Goal: Information Seeking & Learning: Learn about a topic

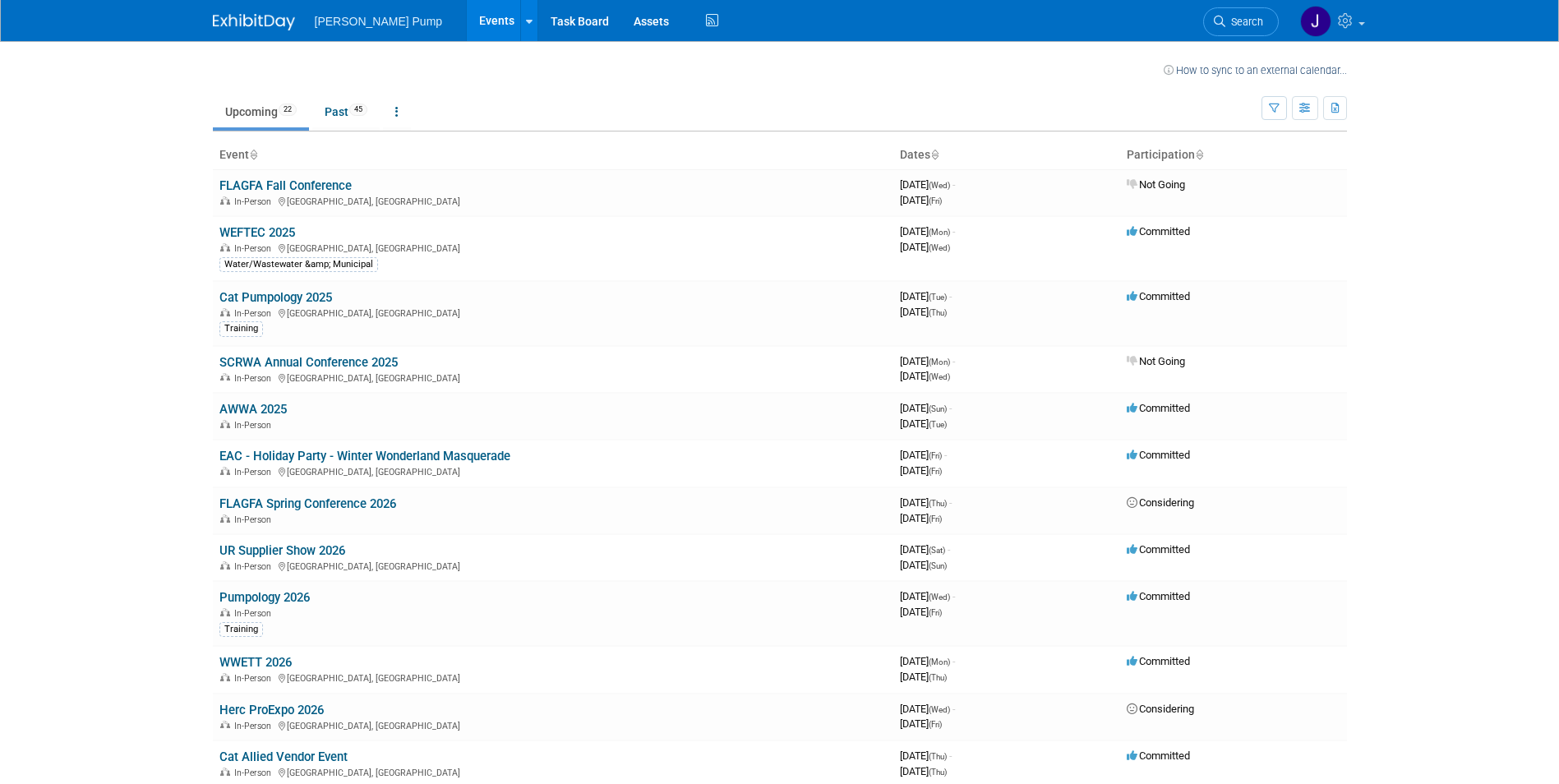
click at [279, 229] on link "WEFTEC 2025" at bounding box center [257, 232] width 76 height 15
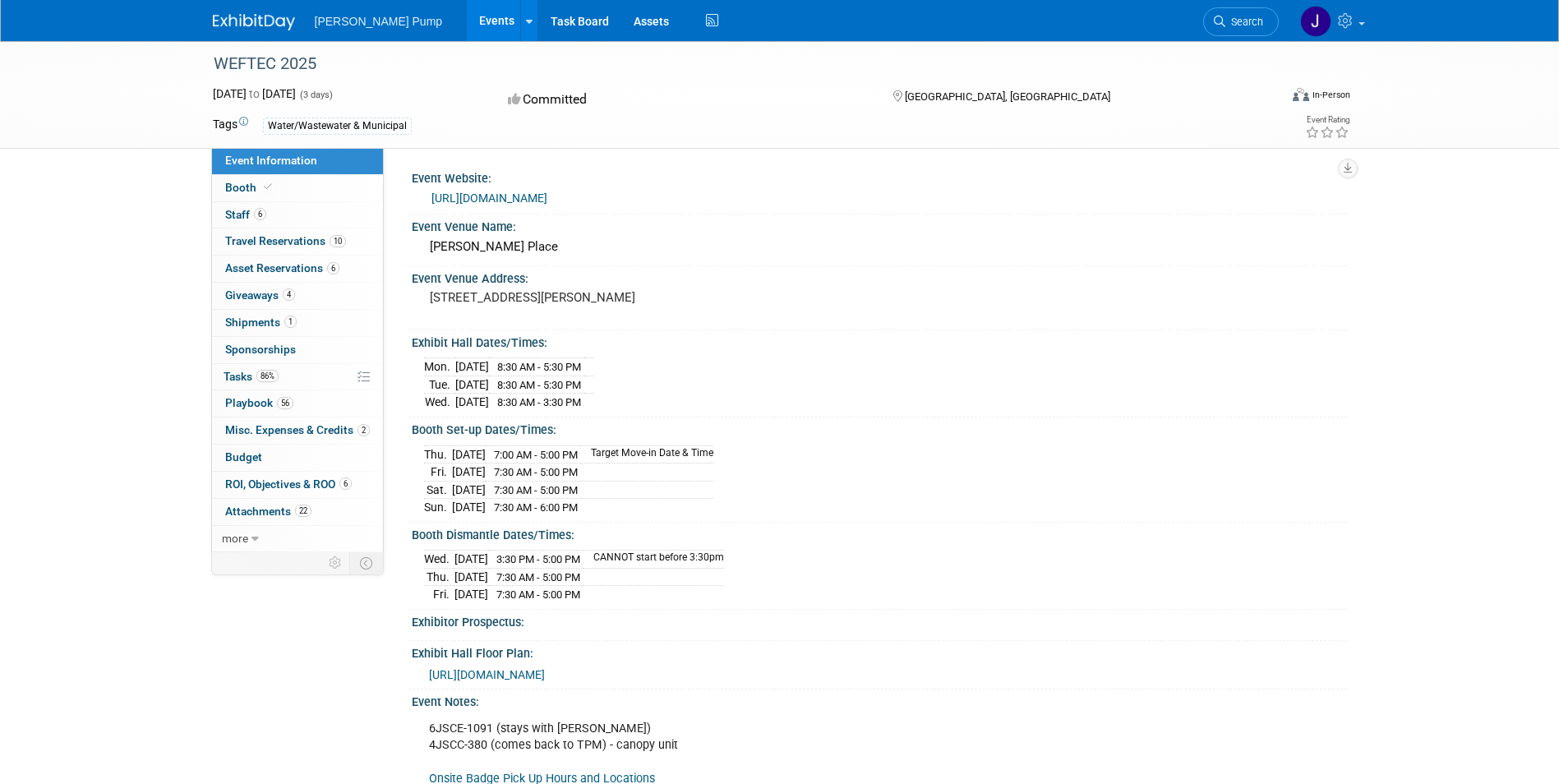
click at [282, 513] on span "Attachments 22" at bounding box center [269, 511] width 87 height 13
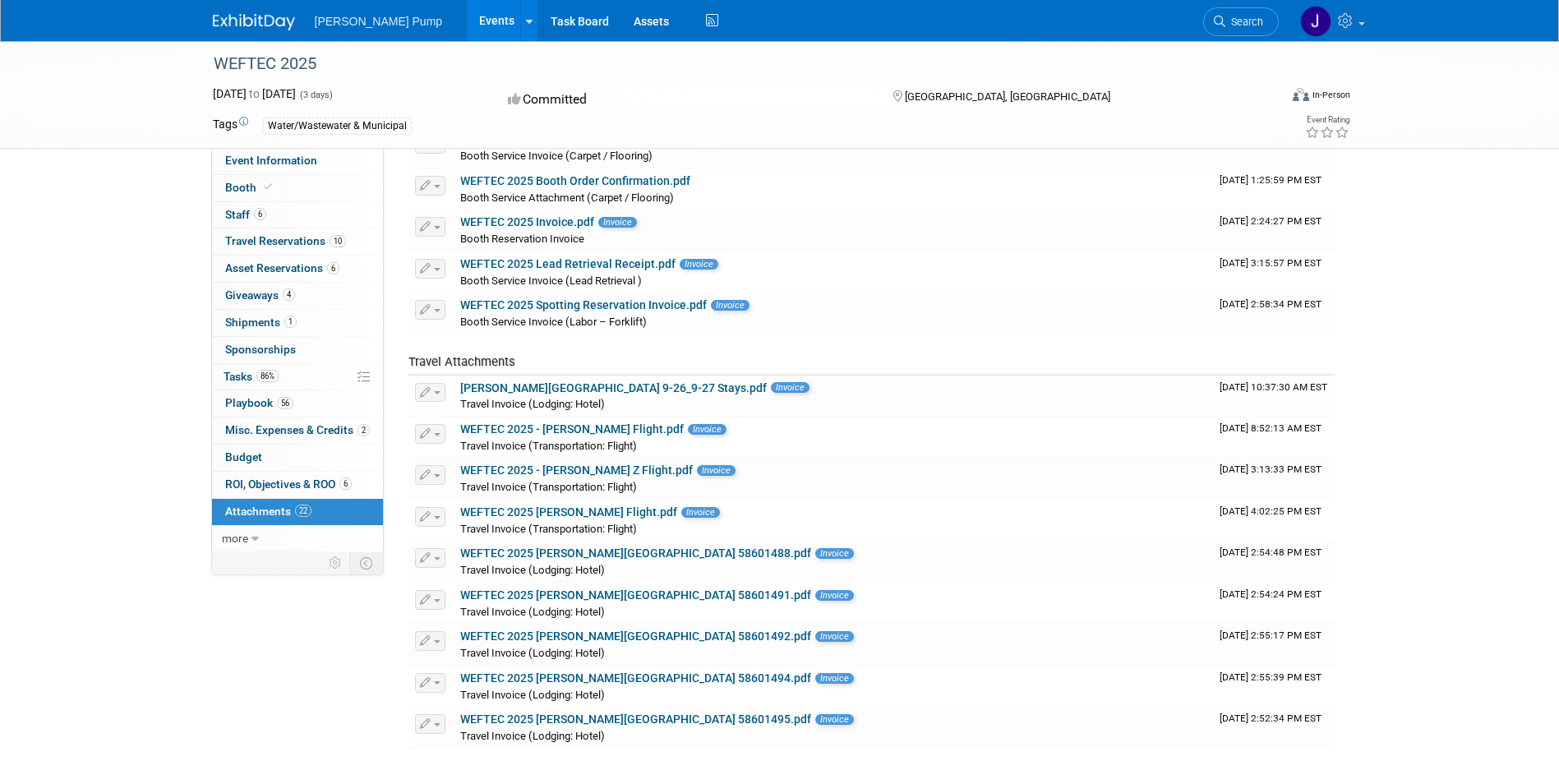
scroll to position [411, 0]
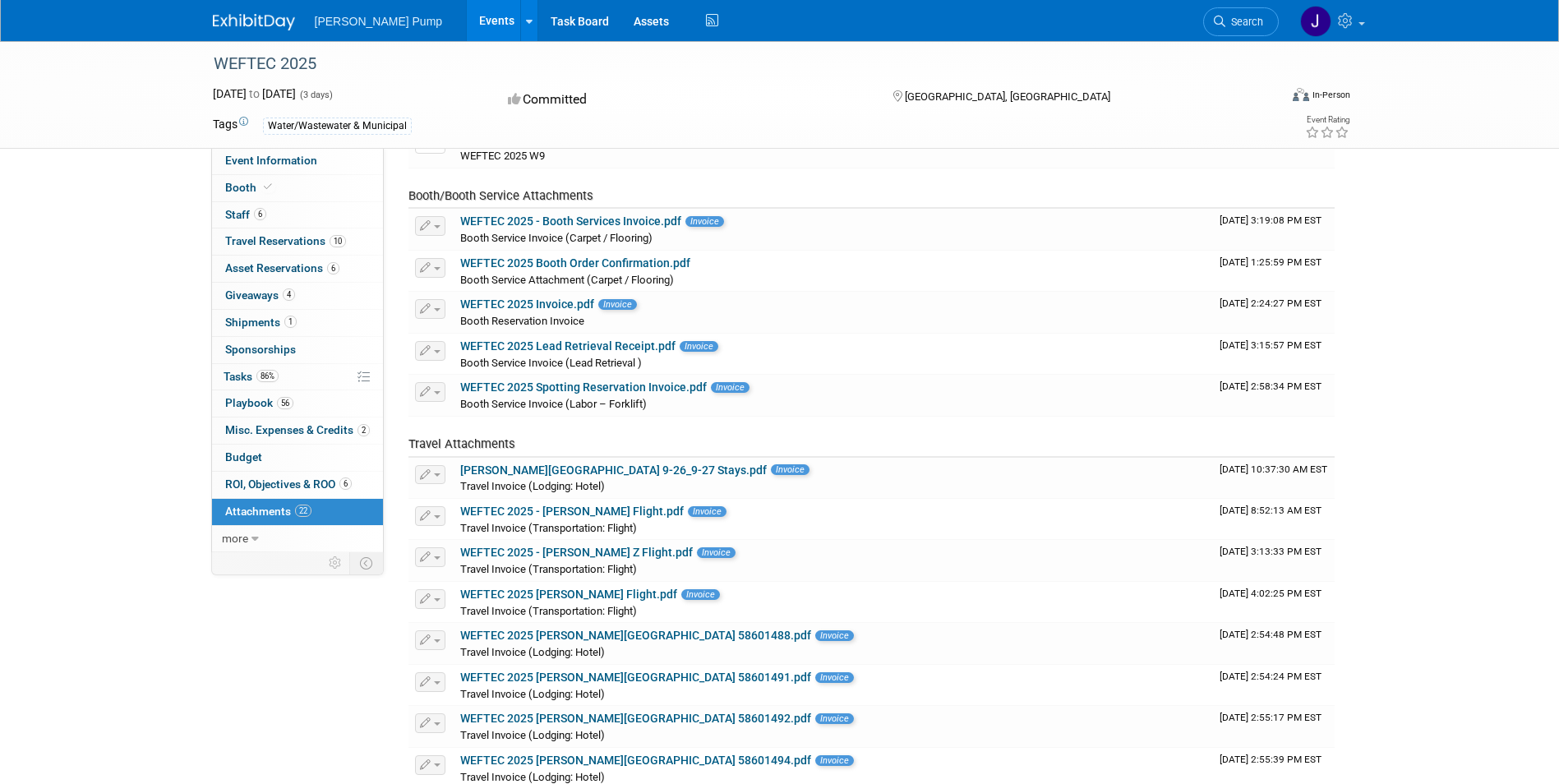
click at [594, 256] on link "WEFTEC 2025 Booth Order Confirmation.pdf" at bounding box center [576, 263] width 230 height 13
click at [621, 218] on link "WEFTEC 2025 - Booth Services Invoice.pdf" at bounding box center [571, 221] width 221 height 13
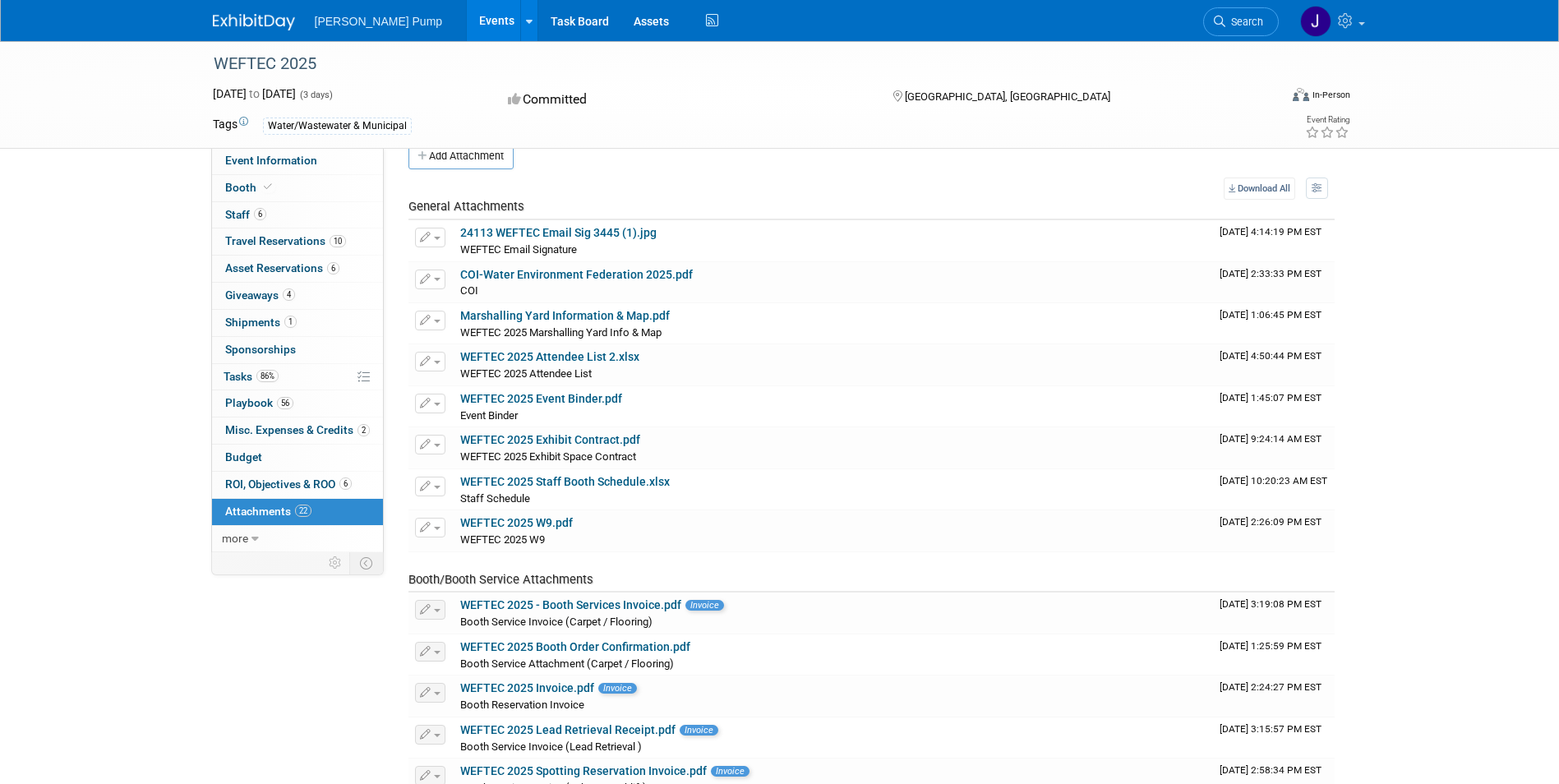
scroll to position [0, 0]
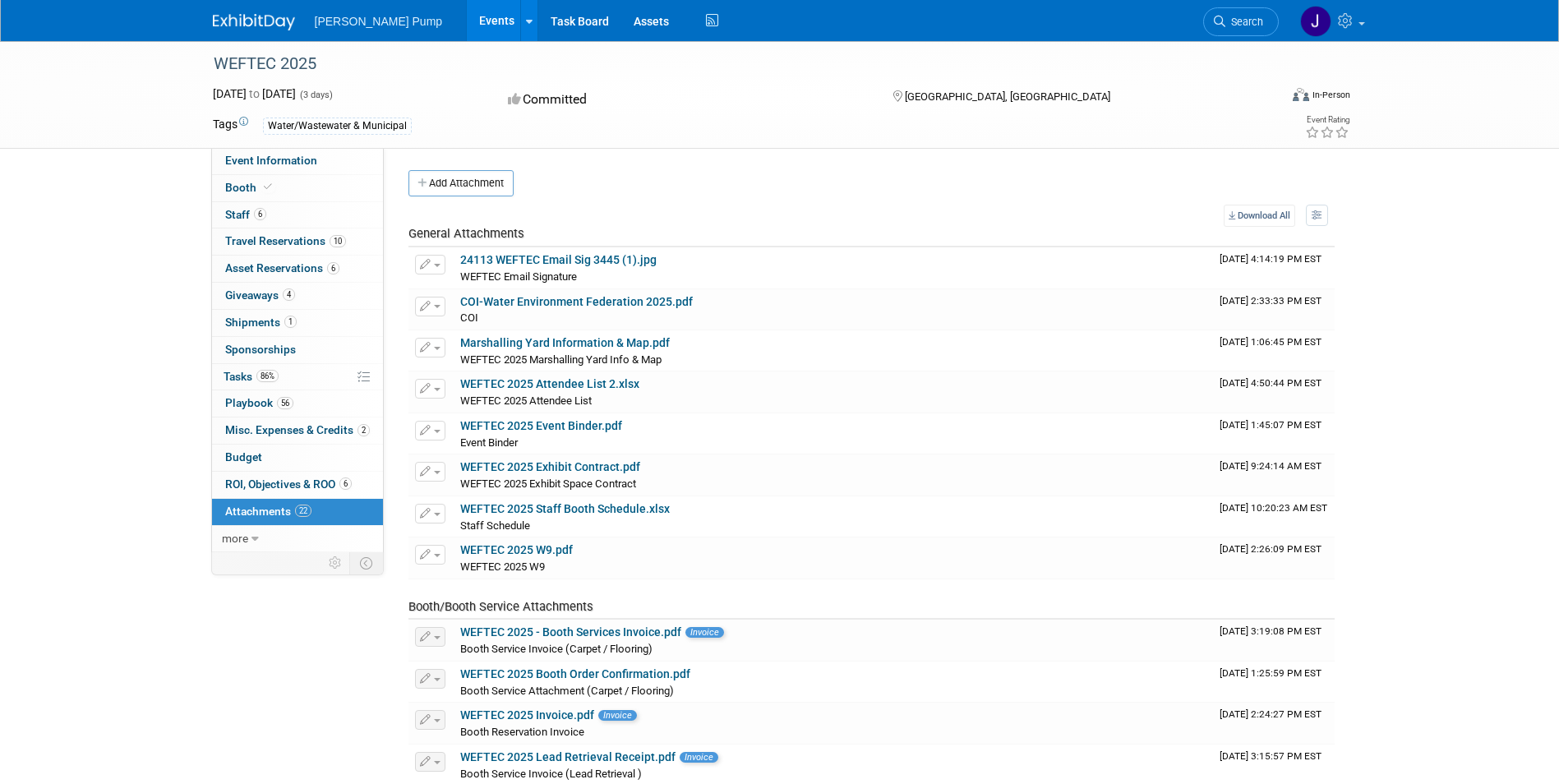
click at [248, 537] on link "more" at bounding box center [297, 539] width 171 height 27
click at [279, 565] on span "Event Binder (.pdf export)" at bounding box center [291, 564] width 132 height 13
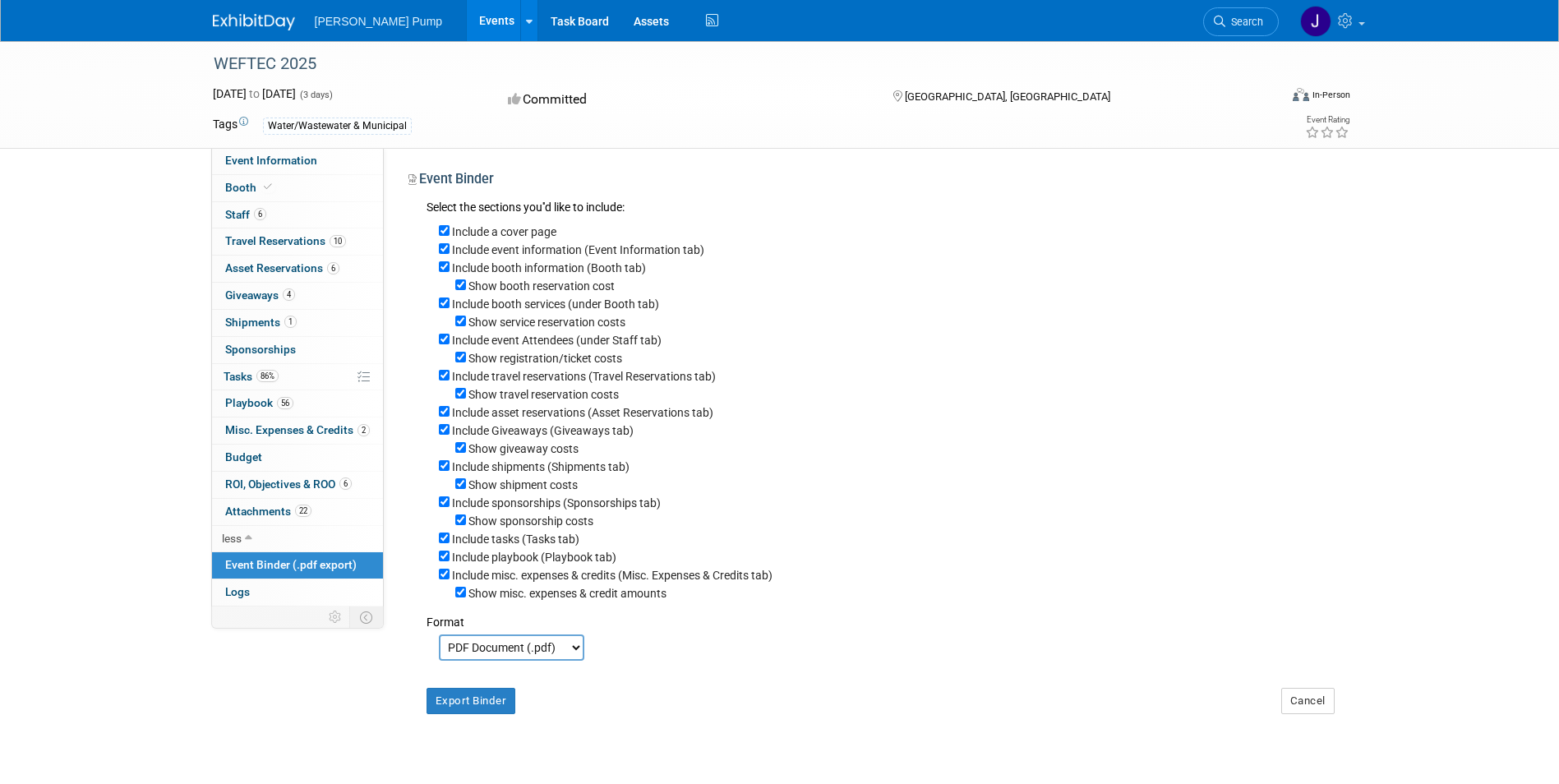
click at [251, 186] on span "Booth" at bounding box center [250, 186] width 50 height 13
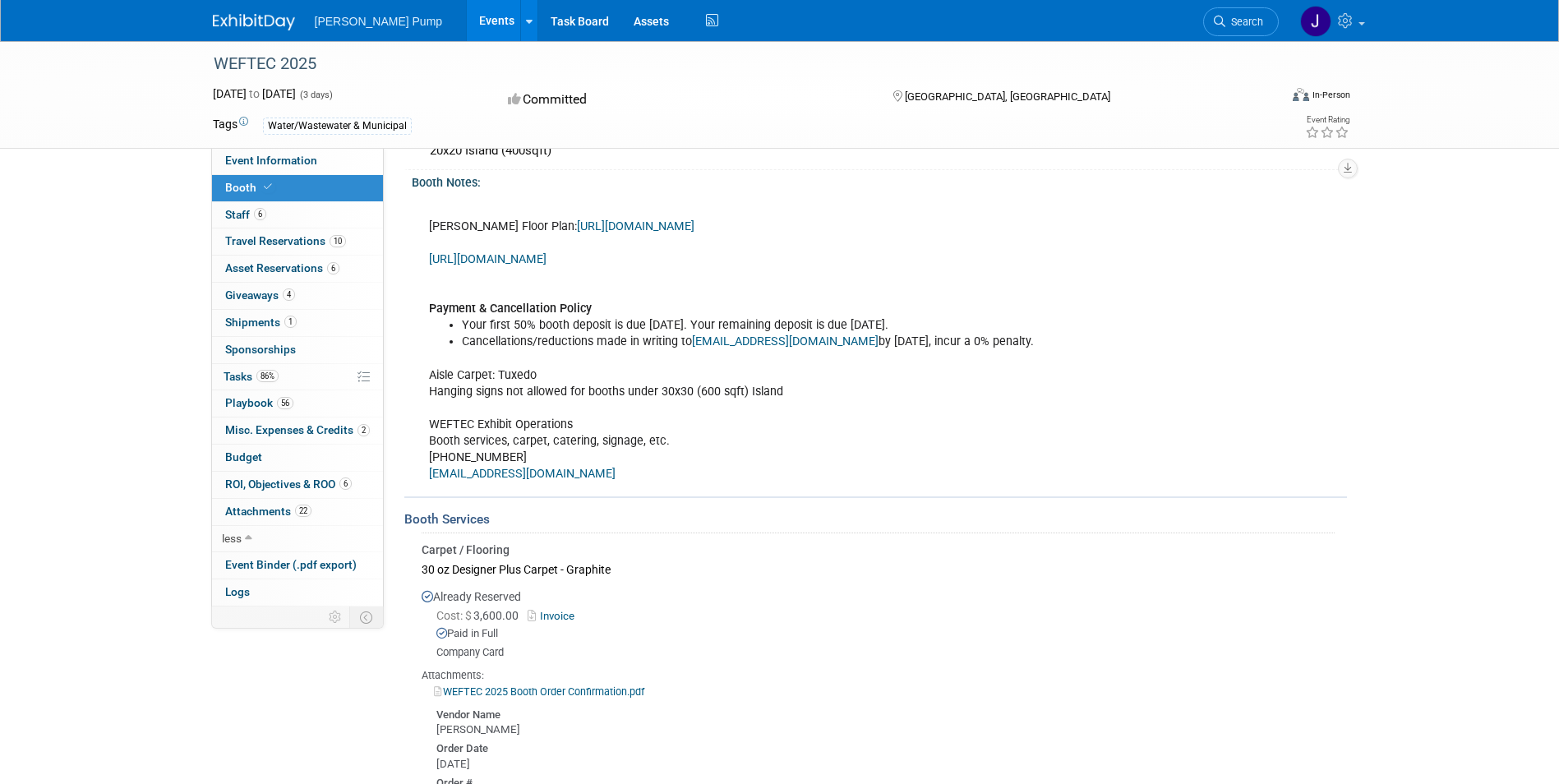
scroll to position [247, 0]
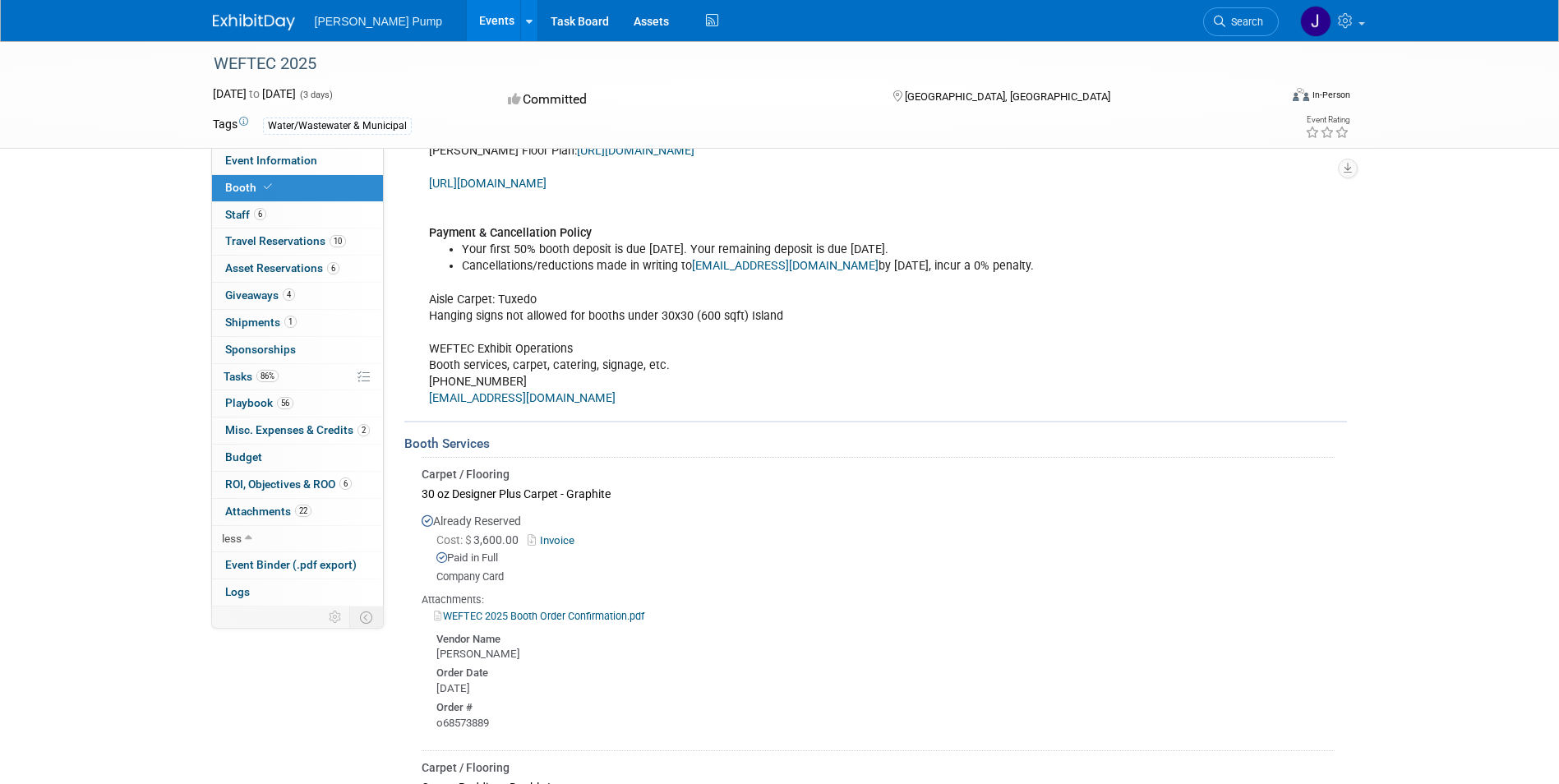
click at [262, 406] on span "Playbook 56" at bounding box center [259, 402] width 68 height 13
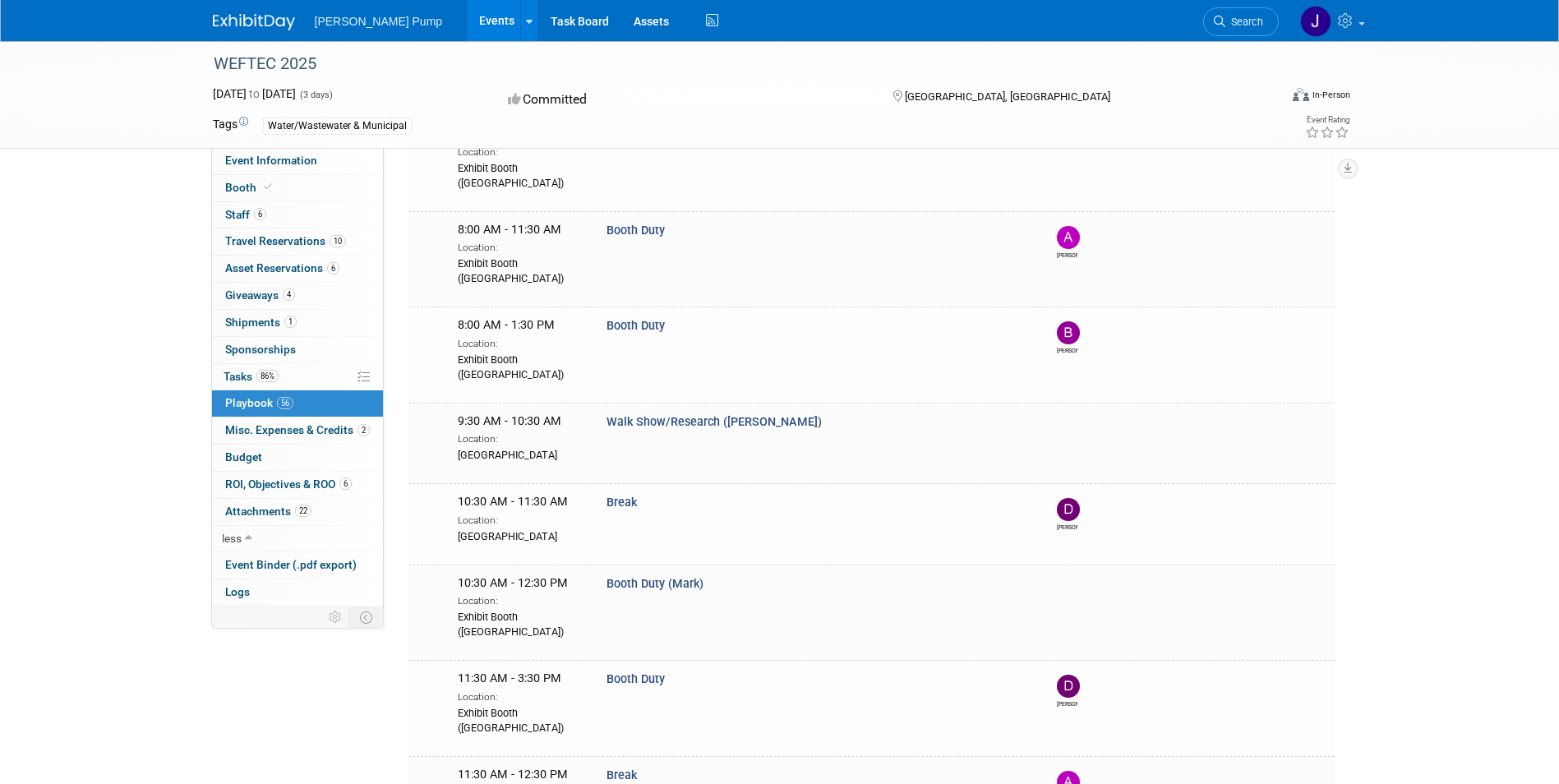
scroll to position [329, 0]
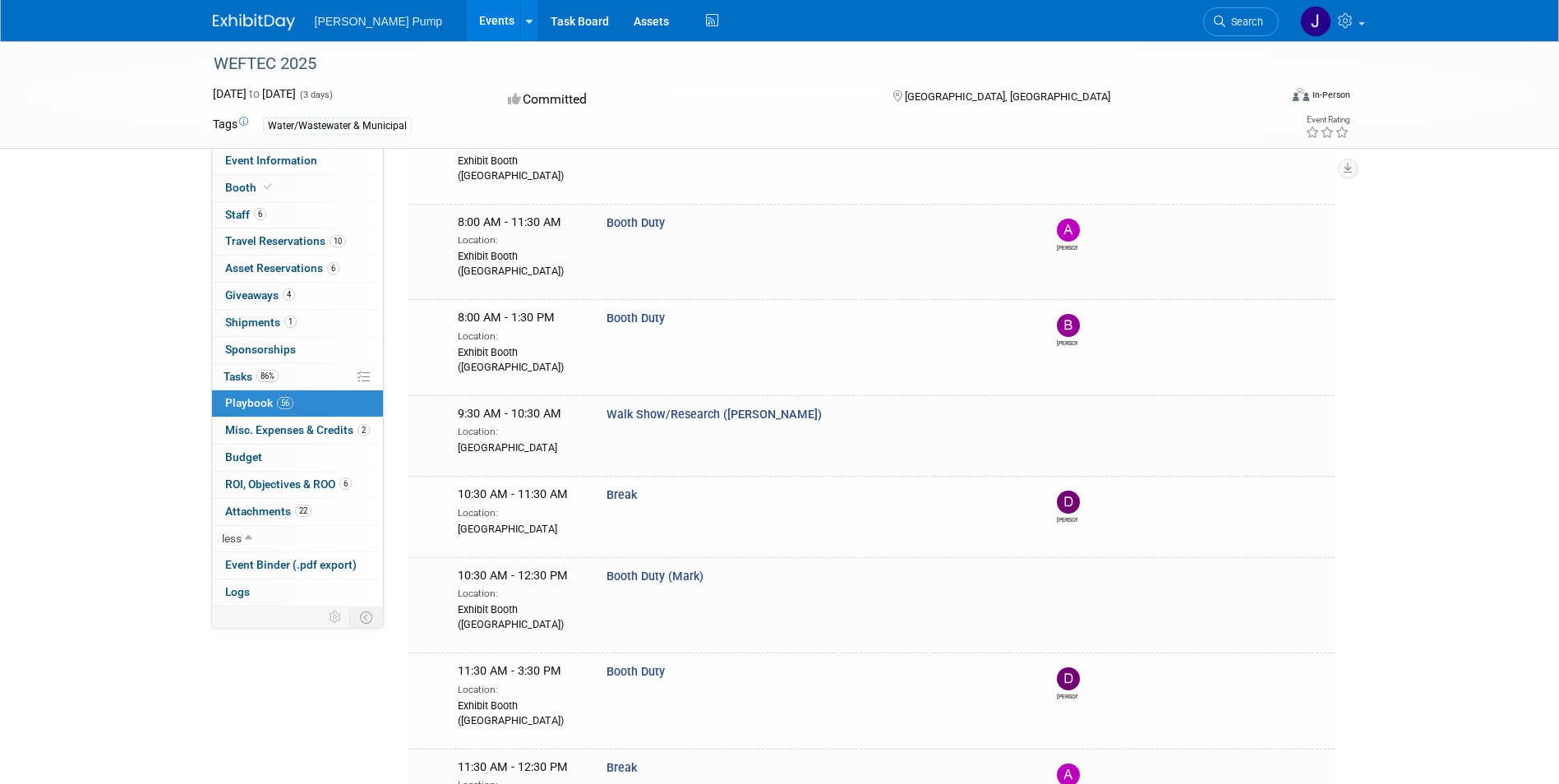
click at [287, 482] on span "ROI, Objectives & ROO 6" at bounding box center [288, 483] width 126 height 13
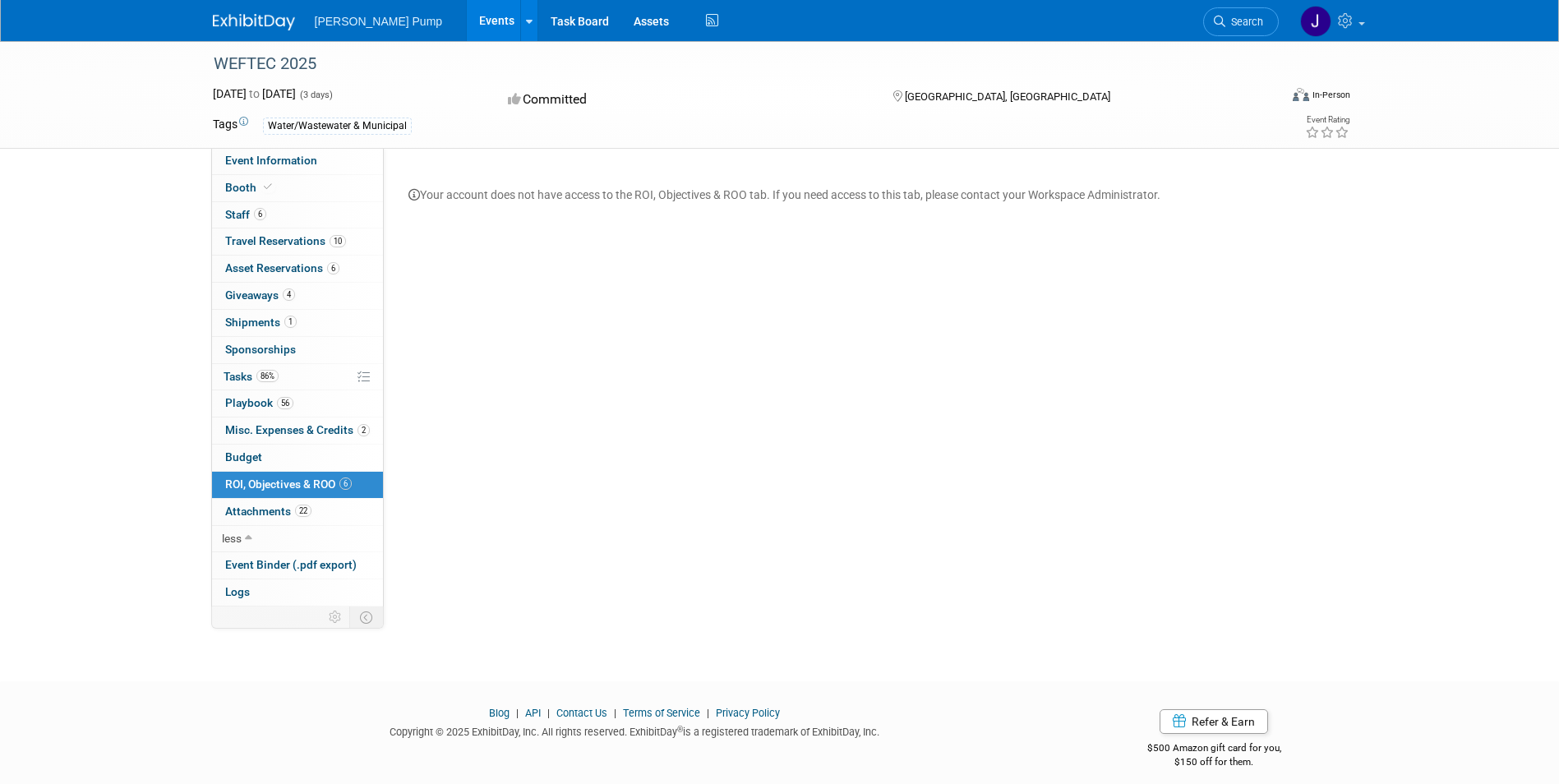
click at [274, 504] on link "22 Attachments 22" at bounding box center [297, 512] width 171 height 27
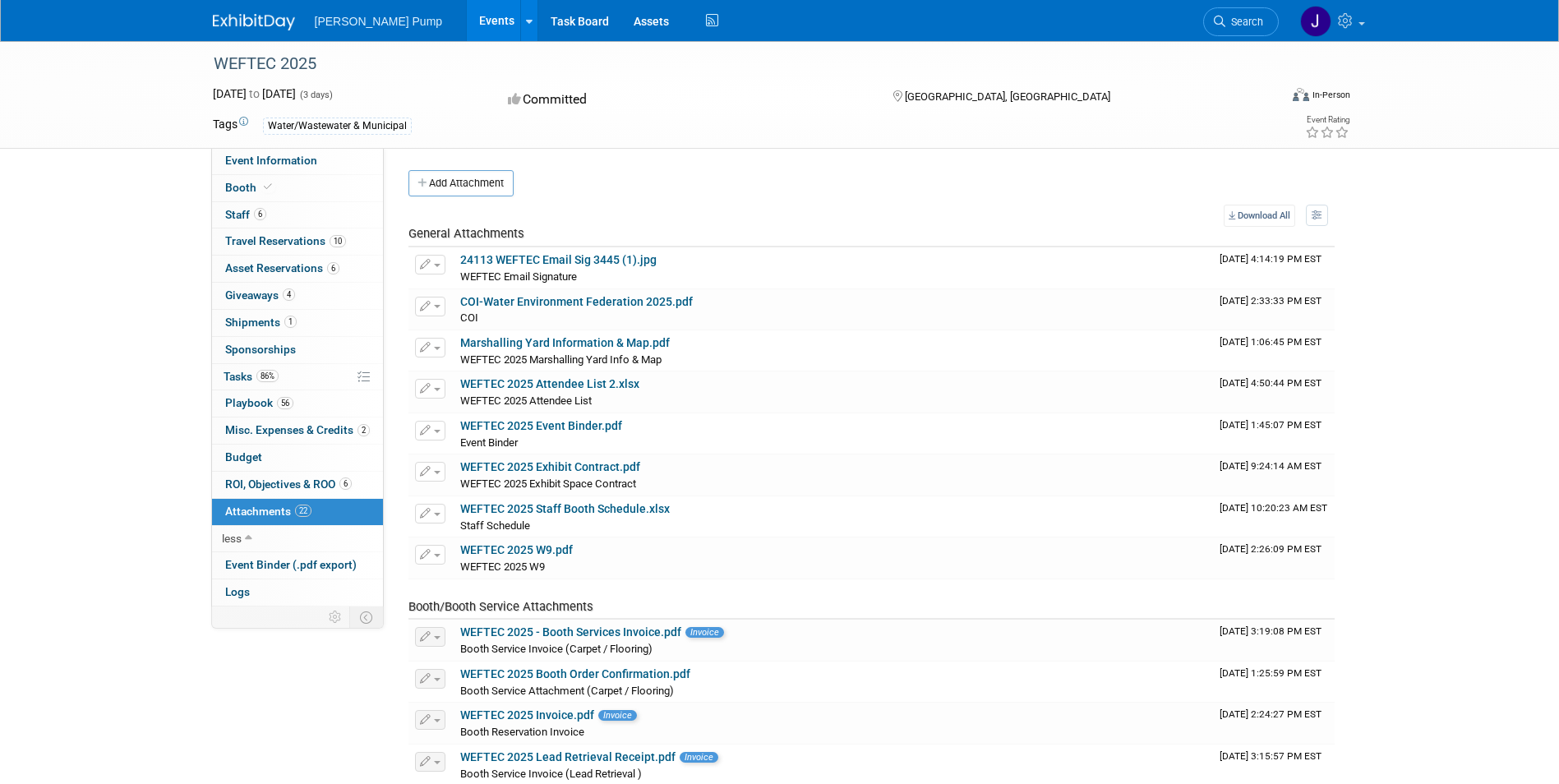
click at [254, 320] on span "Shipments 1" at bounding box center [261, 322] width 72 height 13
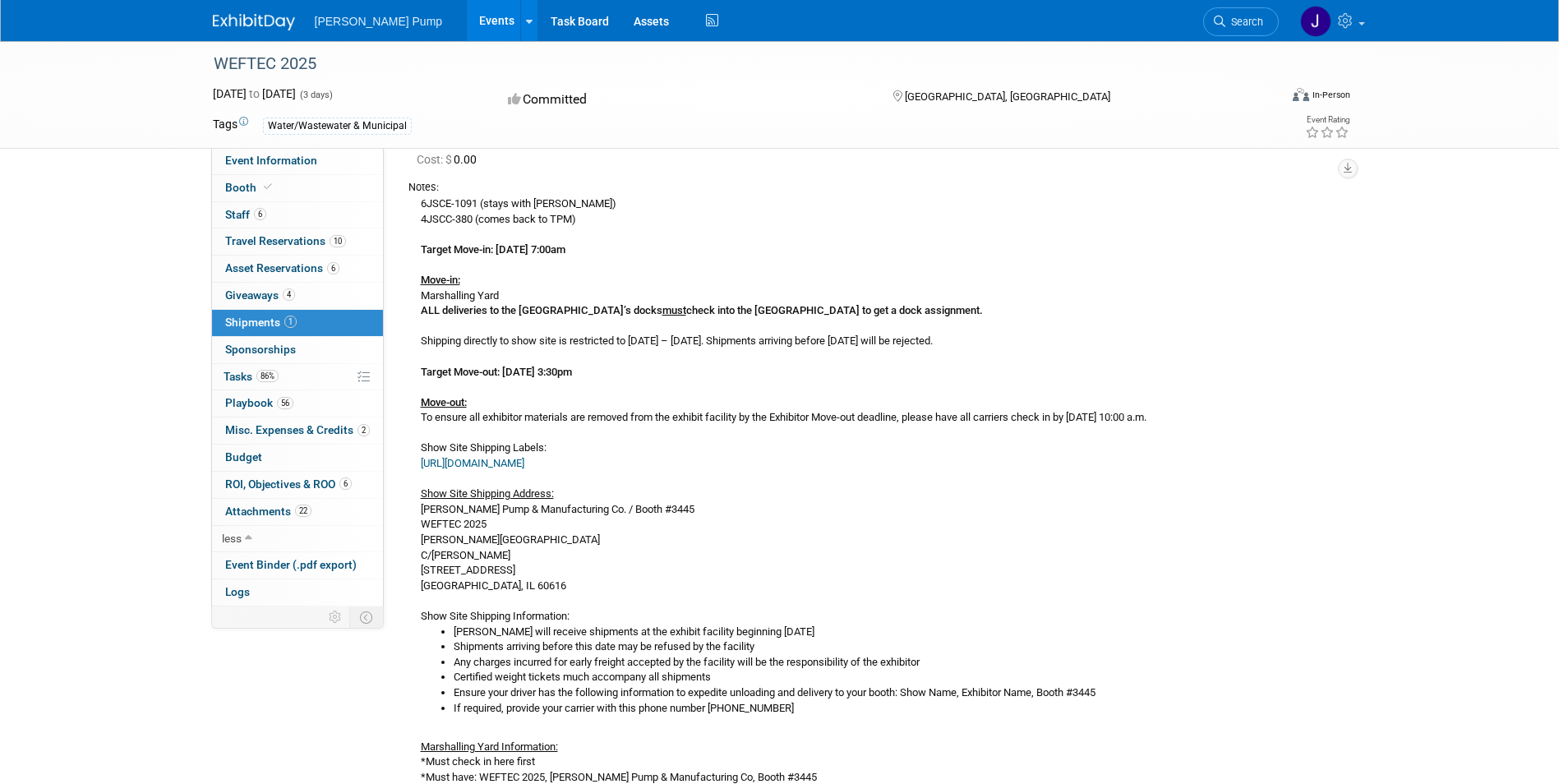
scroll to position [164, 0]
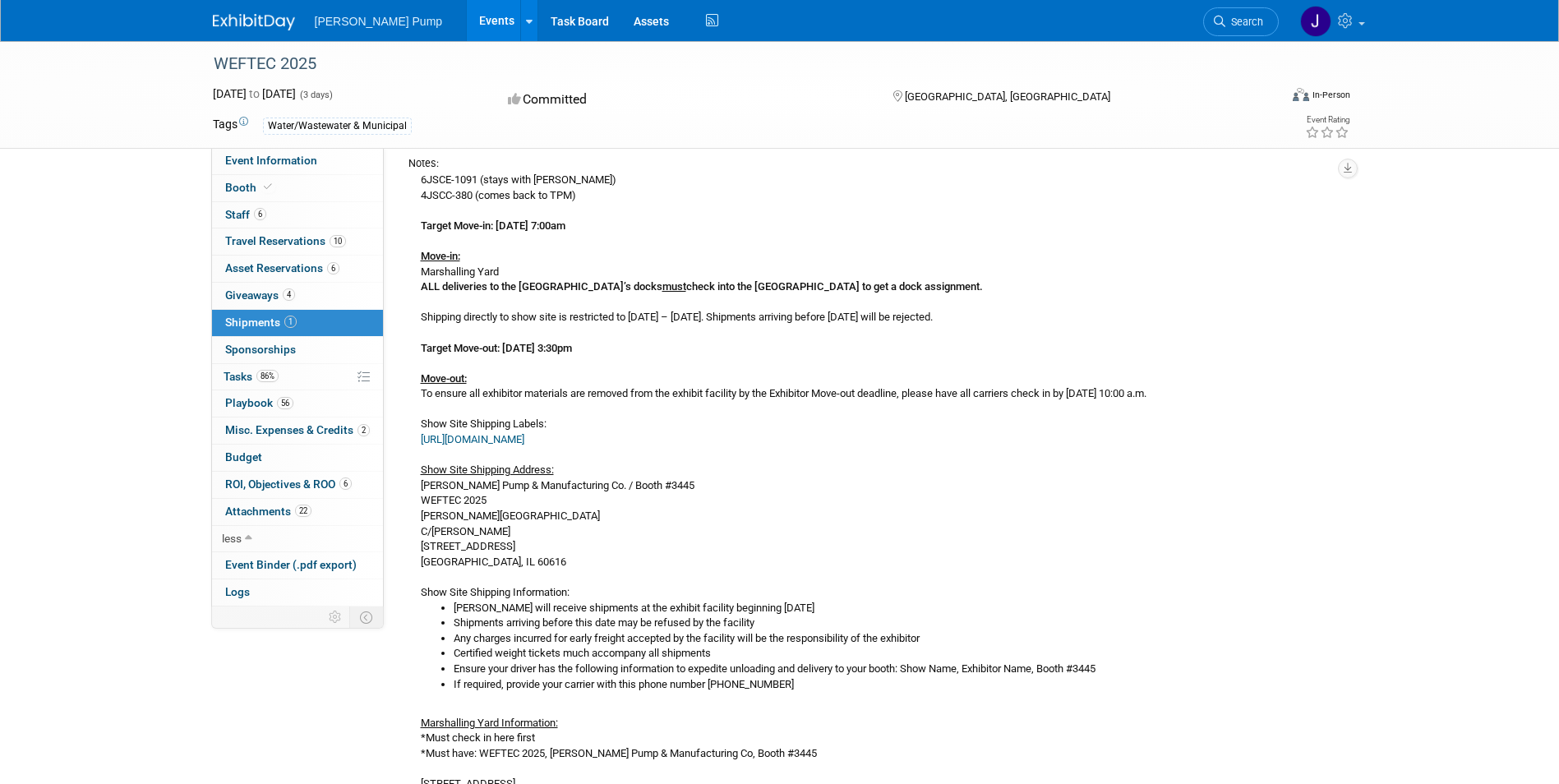
click at [569, 447] on div "6JSCE-1091 (stays with Mark) 4JSCC-380 (comes back to TPM) Target Move-in: Thur…" at bounding box center [872, 580] width 927 height 819
click at [524, 437] on link "https://mys-showfiles.s3.amazonaws.com/production/weftec25/resources/files/1FD8…" at bounding box center [472, 439] width 103 height 12
click at [524, 444] on link "https://mys-showfiles.s3.amazonaws.com/production/weftec25/resources/files/1FD8…" at bounding box center [472, 439] width 103 height 12
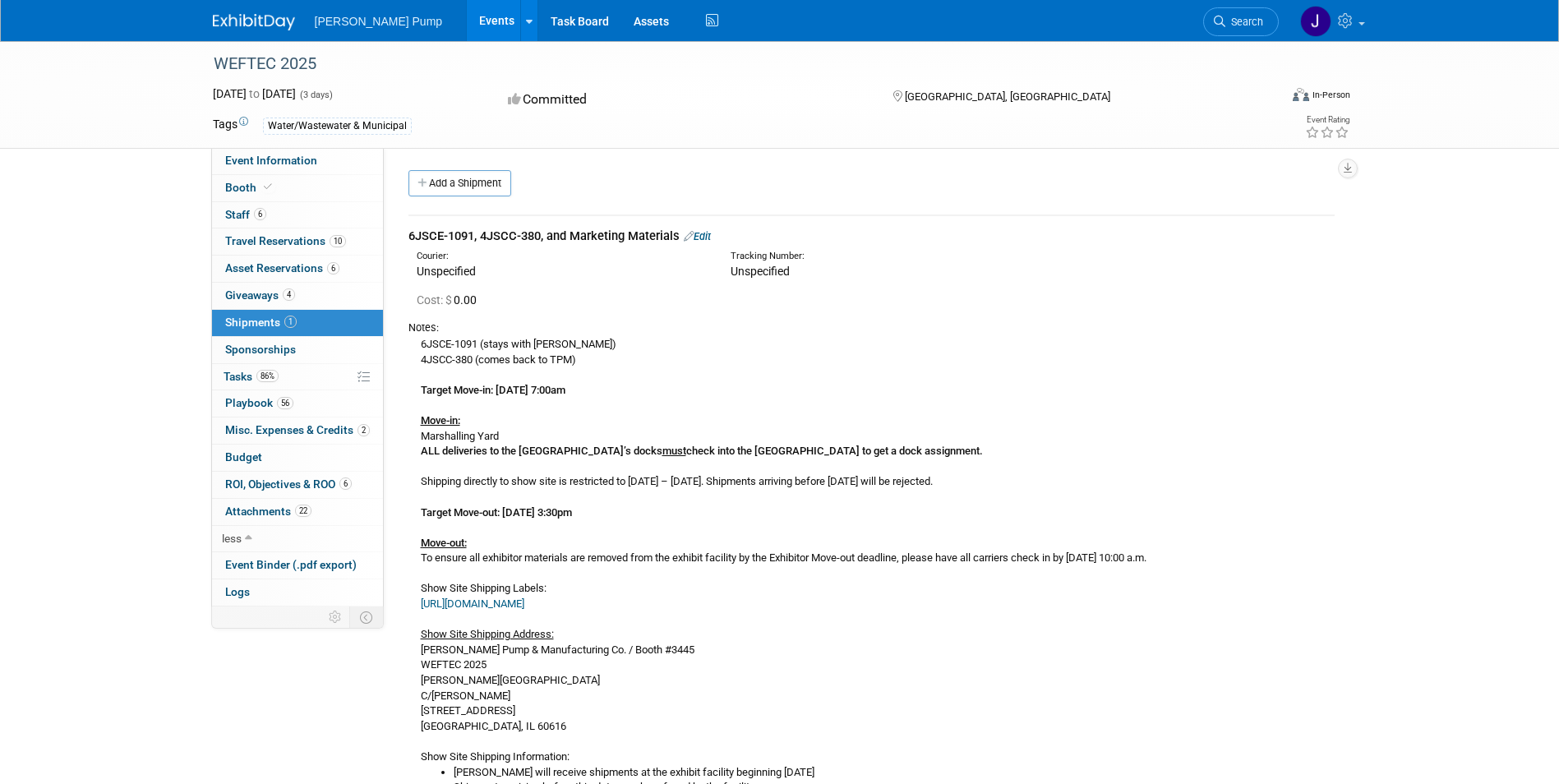
scroll to position [329, 0]
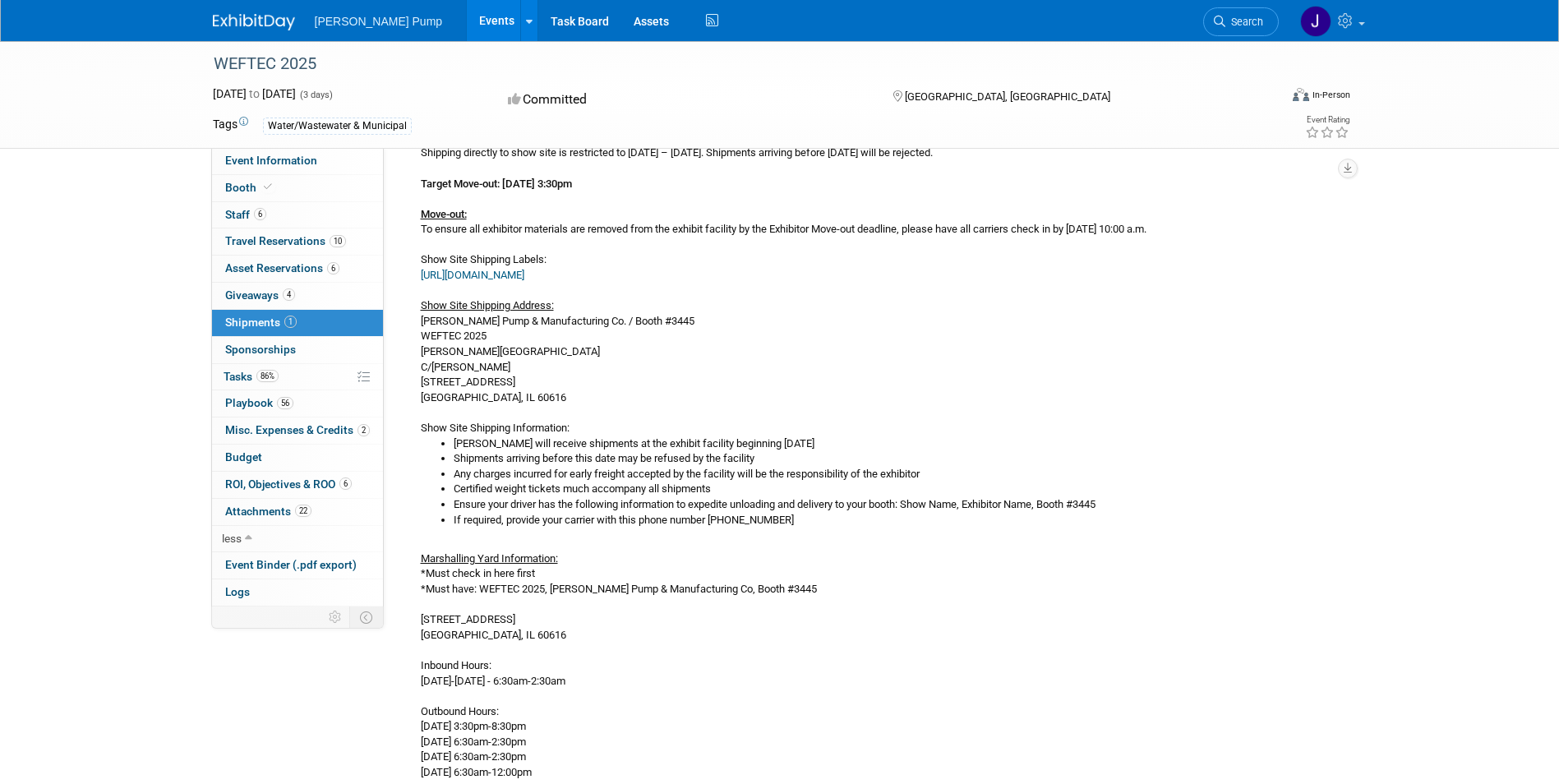
click at [524, 281] on link "https://mys-showfiles.s3.amazonaws.com/production/weftec25/resources/files/1FD8…" at bounding box center [472, 275] width 103 height 12
drag, startPoint x: 416, startPoint y: 276, endPoint x: 729, endPoint y: 285, distance: 313.1
click at [729, 285] on div "6JSCE-1091 (stays with Mark) 4JSCC-380 (comes back to TPM) Target Move-in: Thur…" at bounding box center [872, 415] width 927 height 819
drag, startPoint x: 729, startPoint y: 285, endPoint x: 709, endPoint y: 278, distance: 21.2
click at [524, 278] on link "https://mys-showfiles.s3.amazonaws.com/production/weftec25/resources/files/1FD8…" at bounding box center [472, 275] width 103 height 12
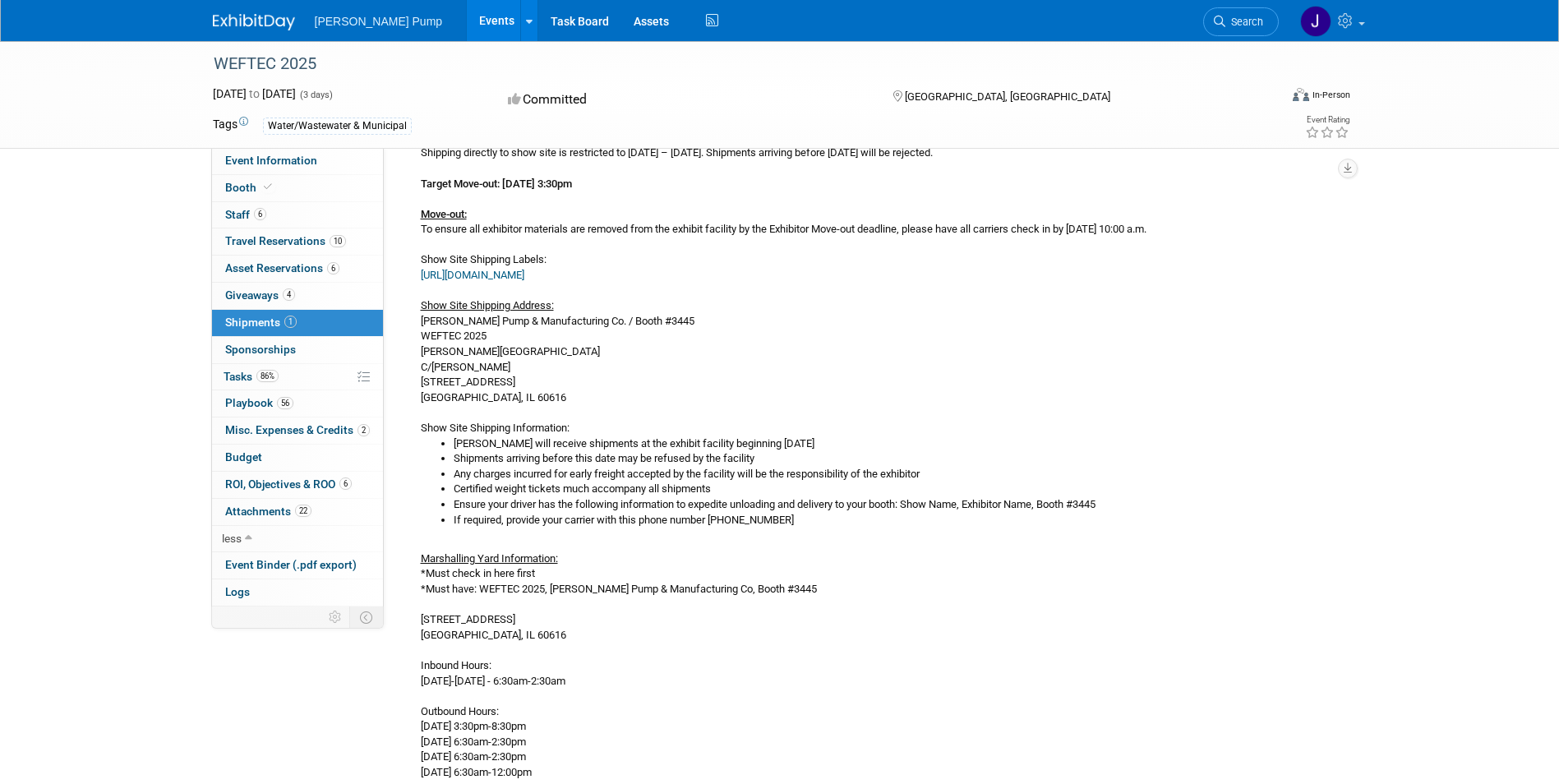
click at [753, 246] on div "6JSCE-1091 (stays with Mark) 4JSCC-380 (comes back to TPM) Target Move-in: Thur…" at bounding box center [872, 415] width 927 height 819
